Goal: Information Seeking & Learning: Check status

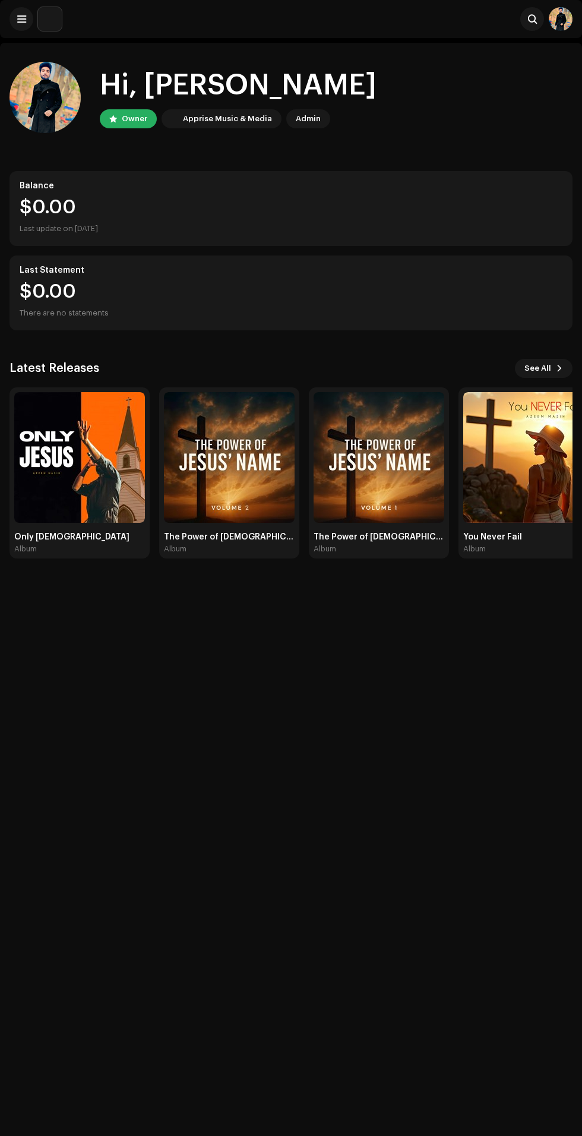
click at [21, 20] on span at bounding box center [21, 19] width 9 height 10
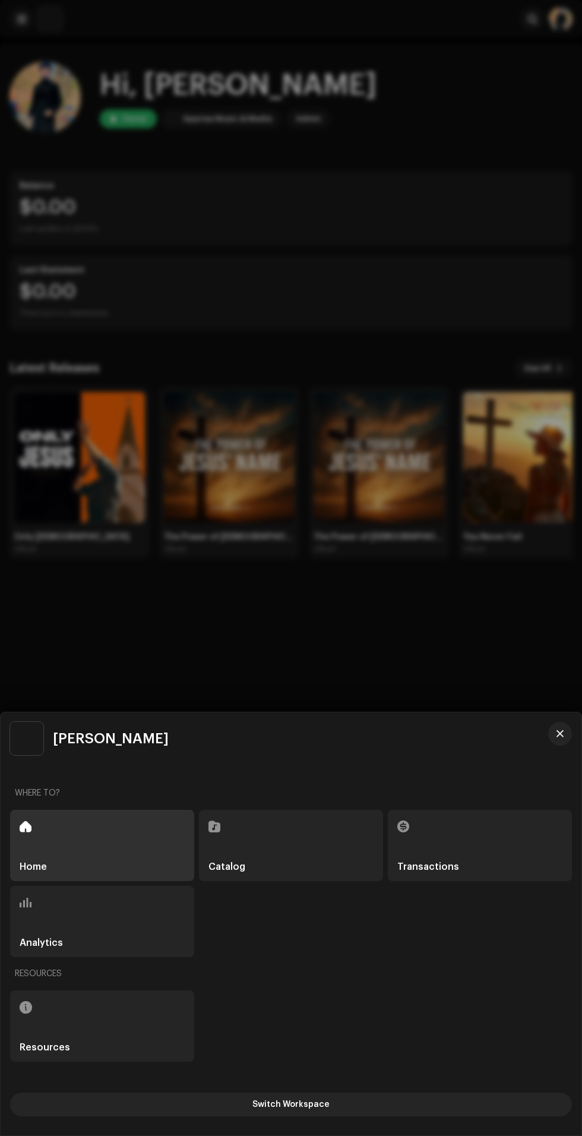
click at [443, 867] on h5 "Transactions" at bounding box center [428, 867] width 62 height 10
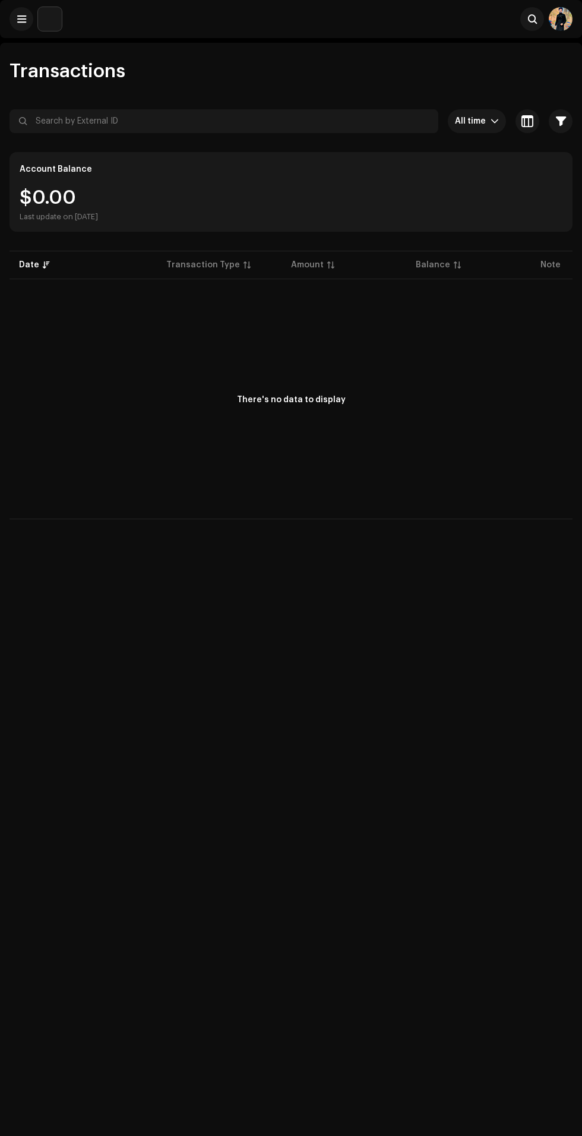
click at [21, 19] on span at bounding box center [21, 19] width 9 height 10
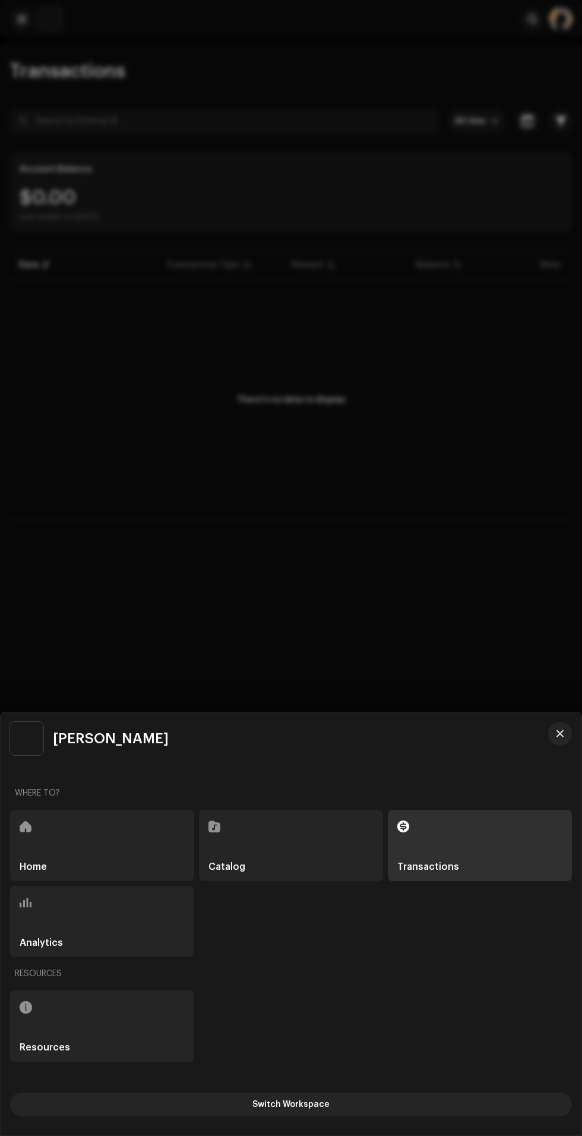
click at [102, 929] on div "Analytics" at bounding box center [102, 921] width 184 height 71
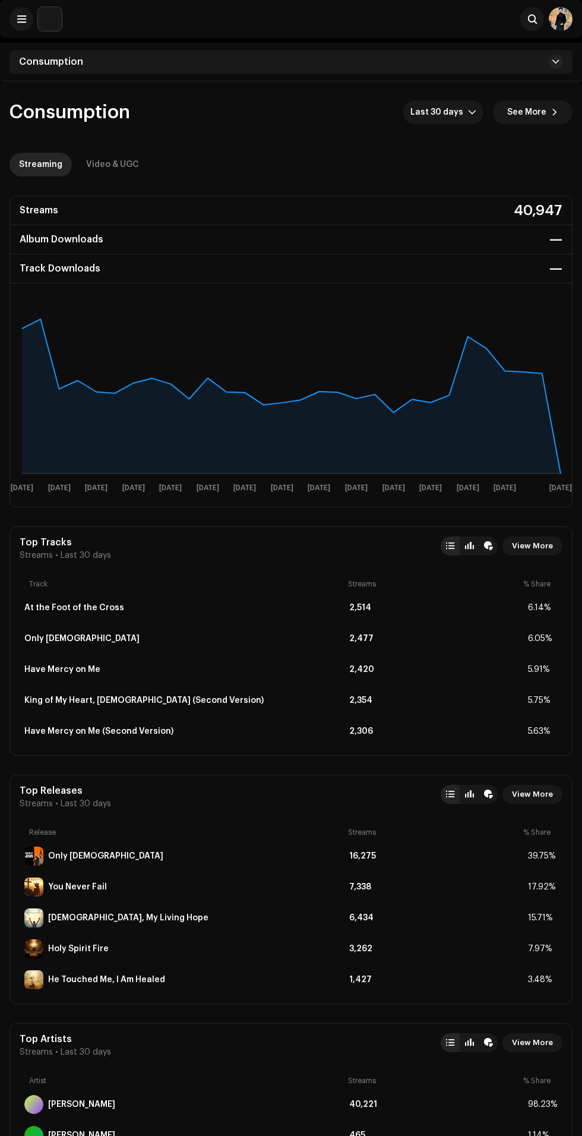
click at [438, 112] on span "Last 30 days" at bounding box center [440, 112] width 58 height 24
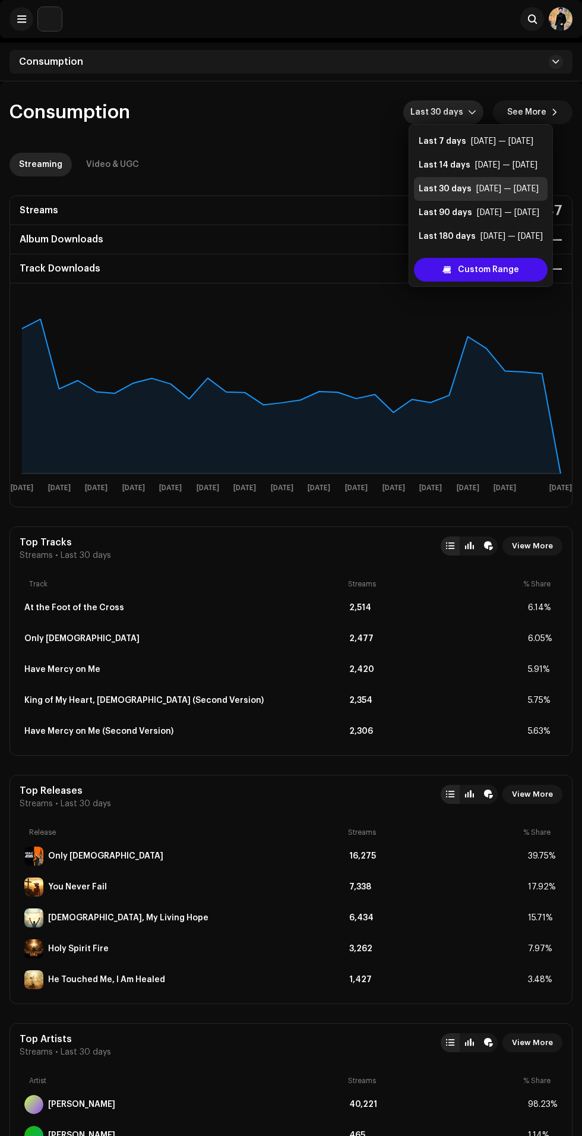
click at [487, 215] on div "[DATE] — [DATE]" at bounding box center [508, 213] width 62 height 12
